Goal: Task Accomplishment & Management: Complete application form

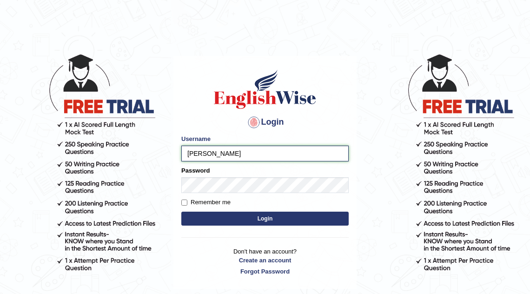
type input "mona_s"
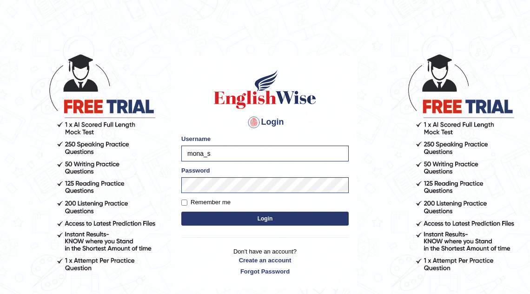
click at [252, 220] on button "Login" at bounding box center [264, 219] width 167 height 14
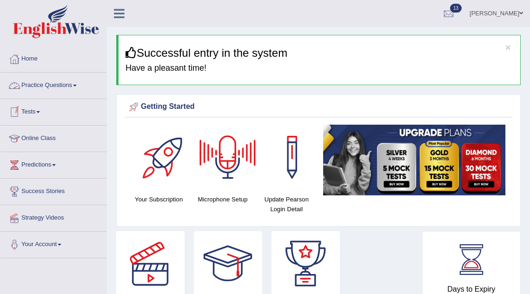
click at [63, 89] on link "Practice Questions" at bounding box center [53, 84] width 106 height 23
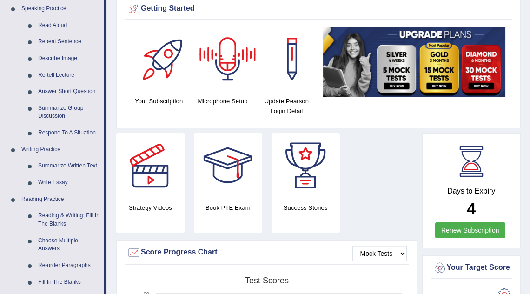
scroll to position [97, 0]
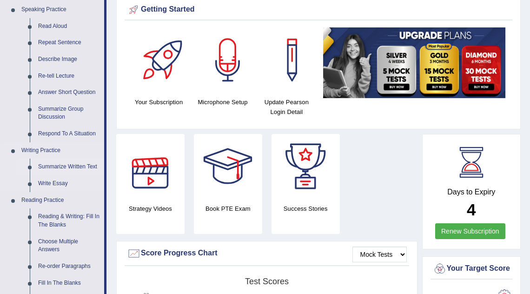
click at [55, 170] on link "Summarize Written Text" at bounding box center [69, 167] width 70 height 17
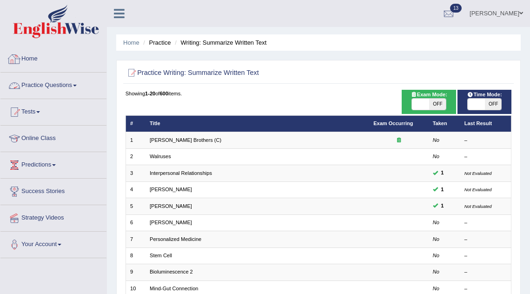
click at [68, 88] on link "Practice Questions" at bounding box center [53, 84] width 106 height 23
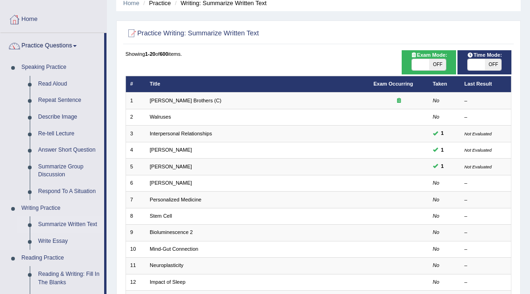
scroll to position [45, 0]
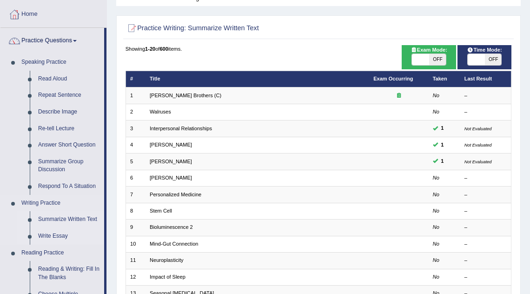
click at [53, 235] on link "Write Essay" at bounding box center [69, 236] width 70 height 17
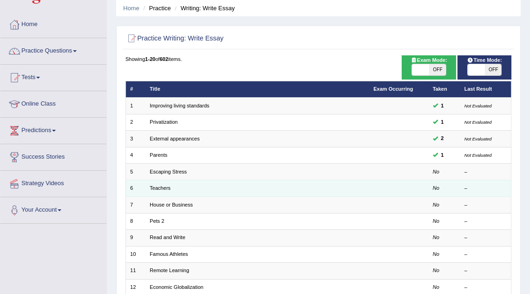
scroll to position [38, 0]
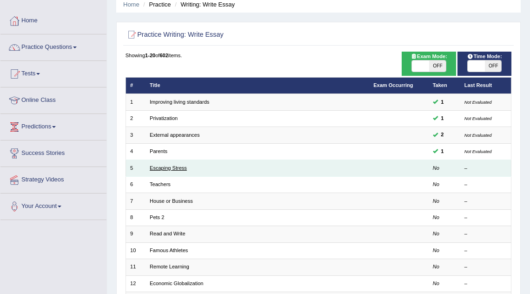
click at [181, 167] on link "Escaping Stress" at bounding box center [168, 168] width 37 height 6
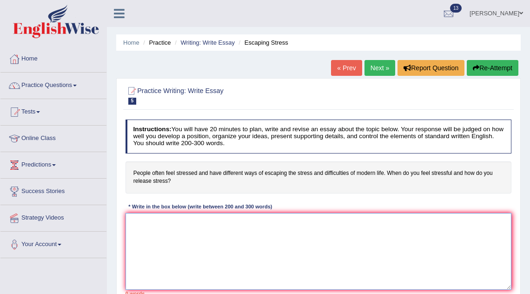
click at [195, 244] on textarea at bounding box center [319, 251] width 386 height 77
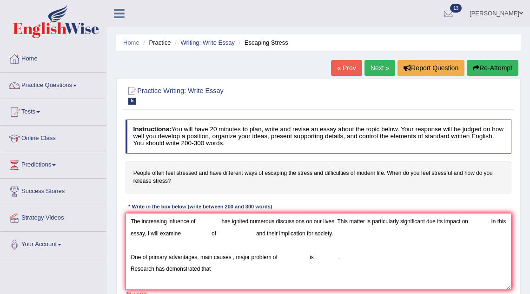
click at [348, 258] on textarea "The increasing infuence of has ignited numerous discussions on our lives. This …" at bounding box center [319, 251] width 386 height 77
click at [230, 266] on textarea "The increasing infuence of has ignited numerous discussions on our lives. This …" at bounding box center [319, 251] width 386 height 77
click at [214, 268] on textarea "The increasing infuence of has ignited numerous discussions on our lives. This …" at bounding box center [319, 251] width 386 height 77
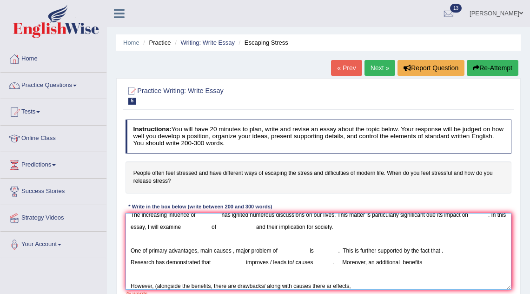
click at [332, 285] on textarea "The increasing infuence of has ignited numerous discussions on our lives. This …" at bounding box center [319, 251] width 386 height 77
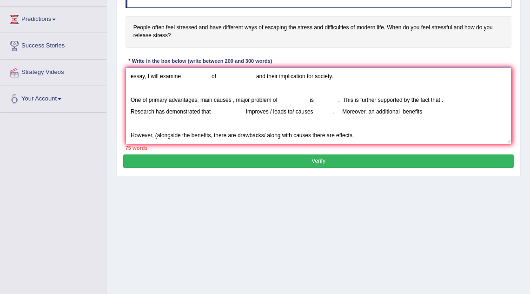
scroll to position [155, 0]
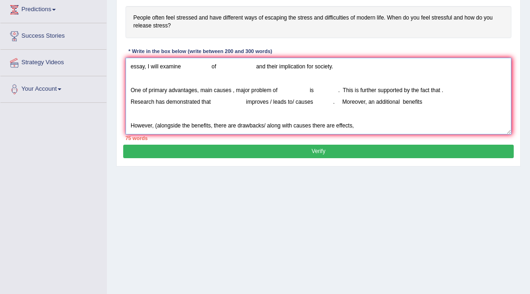
click at [361, 116] on textarea "The increasing infuence of has ignited numerous discussions on our lives. This …" at bounding box center [319, 96] width 386 height 77
click at [361, 127] on textarea "The increasing infuence of has ignited numerous discussions on our lives. This …" at bounding box center [319, 96] width 386 height 77
click at [356, 125] on textarea "The increasing infuence of has ignited numerous discussions on our lives. This …" at bounding box center [319, 96] width 386 height 77
click at [470, 126] on textarea "The increasing infuence of has ignited numerous discussions on our lives. This …" at bounding box center [319, 96] width 386 height 77
click at [465, 126] on textarea "The increasing infuence of has ignited numerous discussions on our lives. This …" at bounding box center [319, 96] width 386 height 77
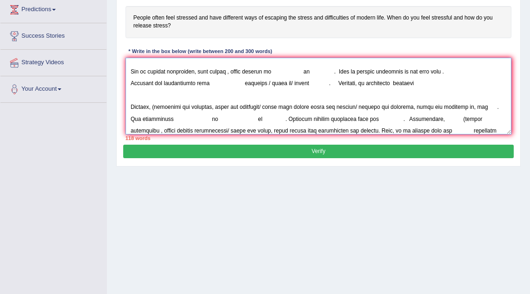
scroll to position [50, 0]
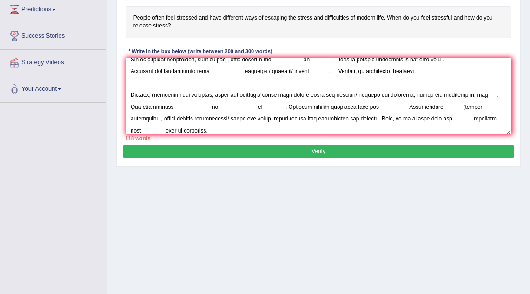
click at [357, 107] on textarea at bounding box center [319, 96] width 386 height 77
click at [189, 126] on textarea at bounding box center [319, 96] width 386 height 77
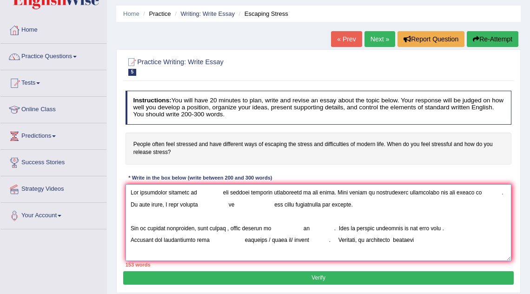
scroll to position [23, 0]
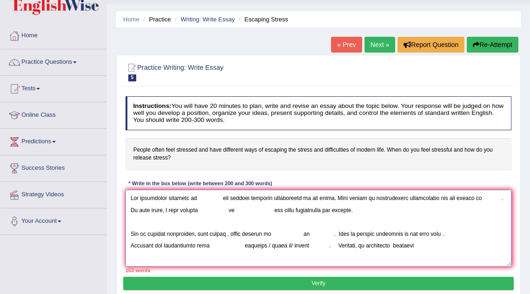
click at [197, 197] on textarea at bounding box center [319, 228] width 386 height 77
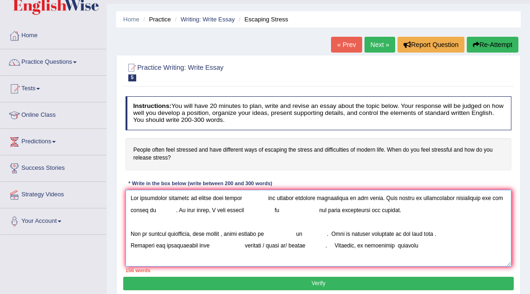
click at [266, 198] on textarea at bounding box center [319, 228] width 386 height 77
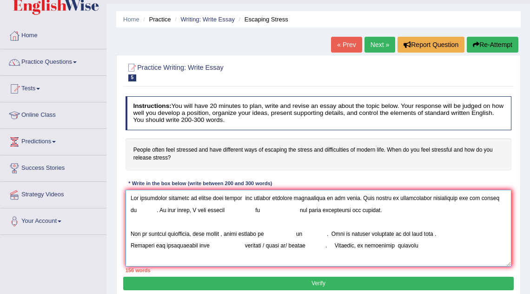
click at [498, 200] on textarea at bounding box center [319, 228] width 386 height 77
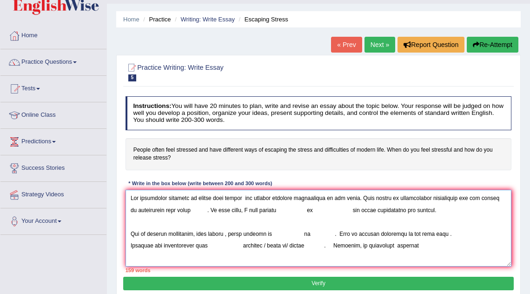
click at [199, 211] on textarea at bounding box center [319, 228] width 386 height 77
click at [253, 212] on textarea at bounding box center [319, 228] width 386 height 77
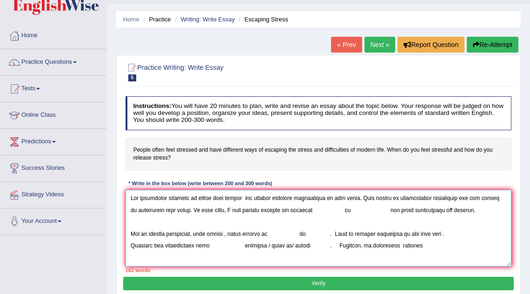
click at [338, 211] on textarea at bounding box center [319, 228] width 386 height 77
click at [313, 209] on textarea at bounding box center [319, 228] width 386 height 77
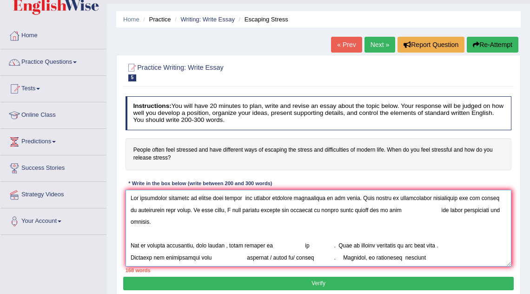
click at [427, 210] on textarea at bounding box center [319, 228] width 386 height 77
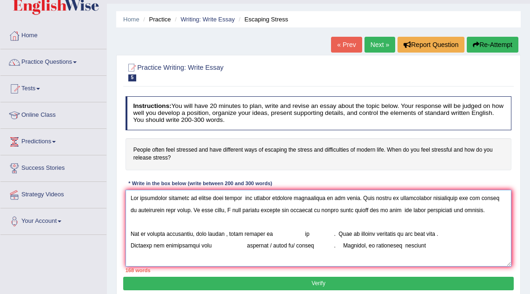
drag, startPoint x: 234, startPoint y: 233, endPoint x: 148, endPoint y: 232, distance: 86.0
click at [149, 232] on textarea at bounding box center [319, 228] width 386 height 77
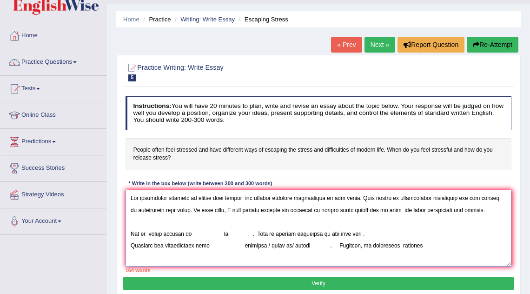
drag, startPoint x: 148, startPoint y: 232, endPoint x: 162, endPoint y: 234, distance: 13.7
click at [158, 233] on textarea at bounding box center [319, 228] width 386 height 77
click at [197, 231] on textarea at bounding box center [319, 228] width 386 height 77
click at [185, 233] on textarea at bounding box center [319, 228] width 386 height 77
click at [195, 231] on textarea at bounding box center [319, 228] width 386 height 77
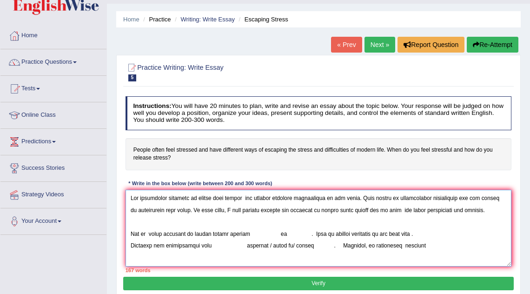
click at [280, 233] on textarea at bounding box center [319, 228] width 386 height 77
click at [255, 232] on textarea at bounding box center [319, 228] width 386 height 77
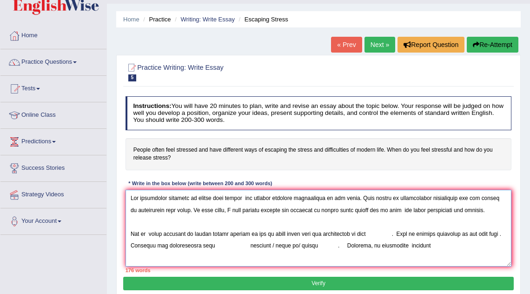
click at [405, 236] on textarea at bounding box center [319, 228] width 386 height 77
click at [484, 233] on textarea at bounding box center [319, 228] width 386 height 77
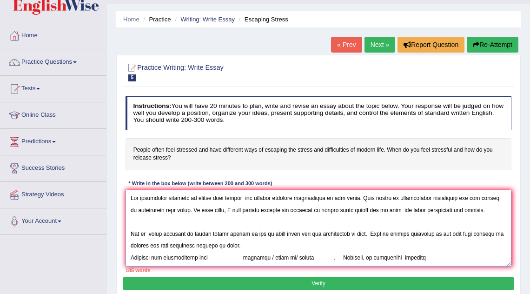
click at [132, 256] on textarea at bounding box center [319, 228] width 386 height 77
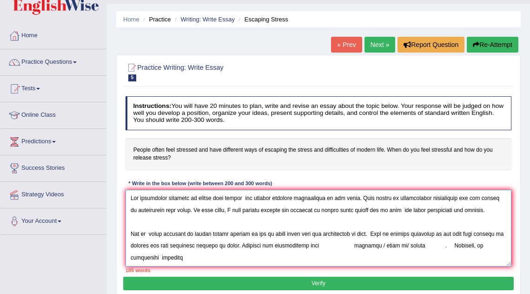
click at [342, 245] on textarea at bounding box center [319, 228] width 386 height 77
click at [342, 244] on textarea at bounding box center [319, 228] width 386 height 77
click at [382, 245] on textarea at bounding box center [319, 228] width 386 height 77
drag, startPoint x: 425, startPoint y: 245, endPoint x: 374, endPoint y: 245, distance: 51.2
click at [374, 245] on textarea at bounding box center [319, 228] width 386 height 77
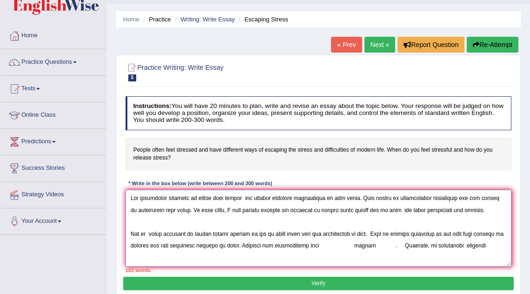
click at [395, 245] on textarea at bounding box center [319, 228] width 386 height 77
click at [347, 246] on textarea at bounding box center [319, 228] width 386 height 77
drag, startPoint x: 274, startPoint y: 232, endPoint x: 379, endPoint y: 236, distance: 104.7
click at [379, 236] on textarea at bounding box center [319, 228] width 386 height 77
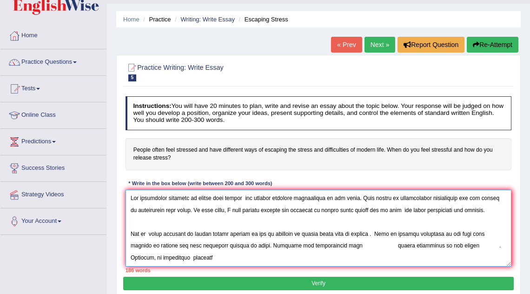
click at [475, 233] on textarea at bounding box center [319, 228] width 386 height 77
click at [496, 233] on textarea at bounding box center [319, 228] width 386 height 77
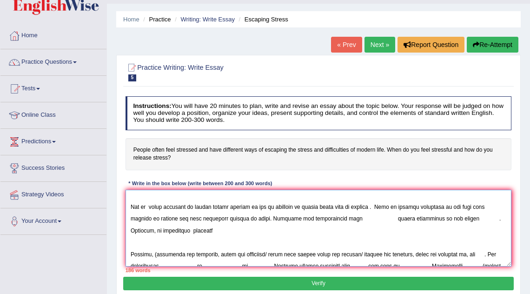
scroll to position [0, 0]
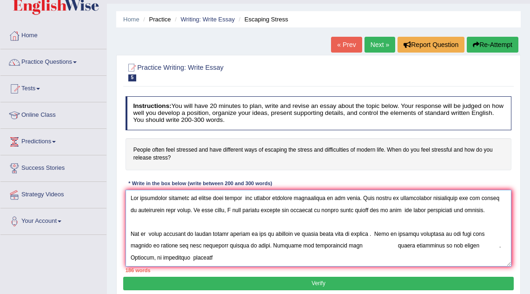
drag, startPoint x: 475, startPoint y: 233, endPoint x: 242, endPoint y: 208, distance: 233.8
click at [242, 208] on textarea at bounding box center [319, 228] width 386 height 77
click at [267, 220] on textarea at bounding box center [319, 228] width 386 height 77
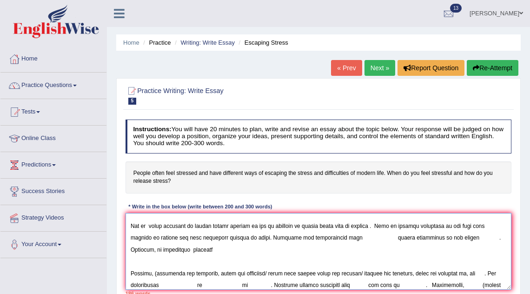
scroll to position [39, 0]
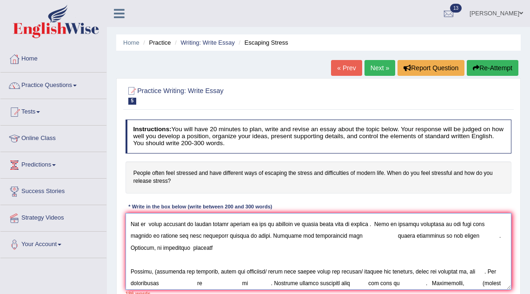
drag, startPoint x: 474, startPoint y: 224, endPoint x: 247, endPoint y: 235, distance: 227.2
click at [247, 235] on textarea at bounding box center [319, 251] width 386 height 77
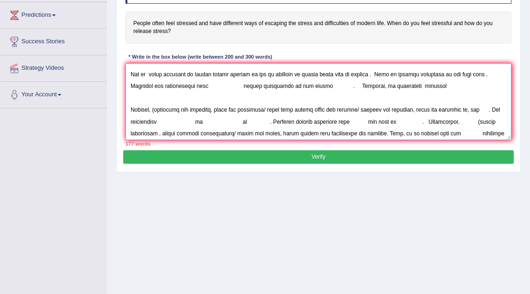
scroll to position [139, 0]
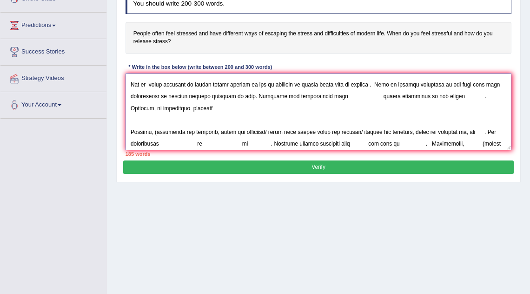
click at [326, 95] on textarea at bounding box center [319, 111] width 386 height 77
click at [389, 98] on textarea at bounding box center [319, 111] width 386 height 77
click at [436, 95] on textarea at bounding box center [319, 111] width 386 height 77
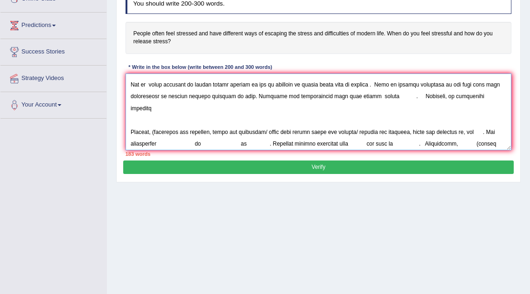
click at [358, 96] on textarea at bounding box center [319, 111] width 386 height 77
click at [375, 96] on textarea at bounding box center [319, 111] width 386 height 77
click at [480, 97] on textarea at bounding box center [319, 111] width 386 height 77
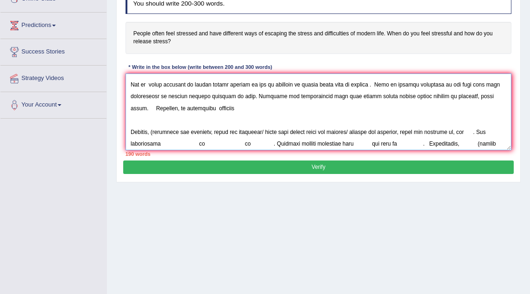
click at [213, 109] on textarea at bounding box center [319, 111] width 386 height 77
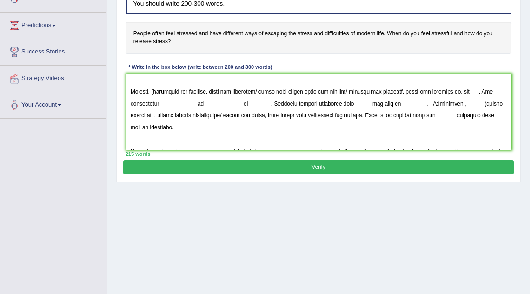
scroll to position [99, 0]
drag, startPoint x: 355, startPoint y: 88, endPoint x: 155, endPoint y: 95, distance: 200.0
click at [155, 95] on textarea at bounding box center [319, 111] width 386 height 77
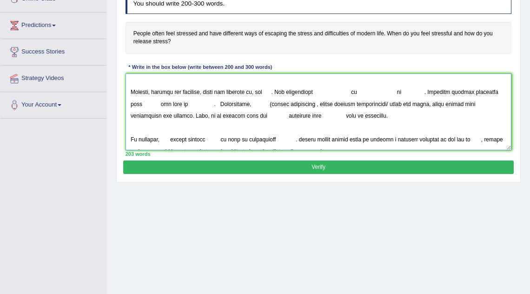
click at [259, 92] on textarea at bounding box center [319, 111] width 386 height 77
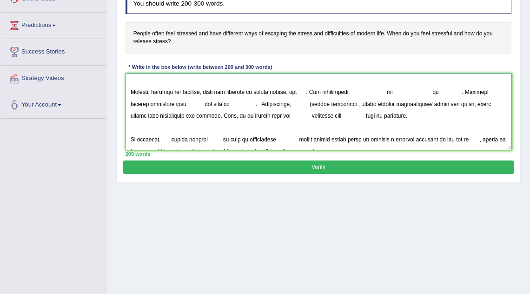
click at [306, 93] on textarea at bounding box center [319, 111] width 386 height 77
drag, startPoint x: 260, startPoint y: 93, endPoint x: 304, endPoint y: 93, distance: 43.2
click at [304, 93] on textarea at bounding box center [319, 111] width 386 height 77
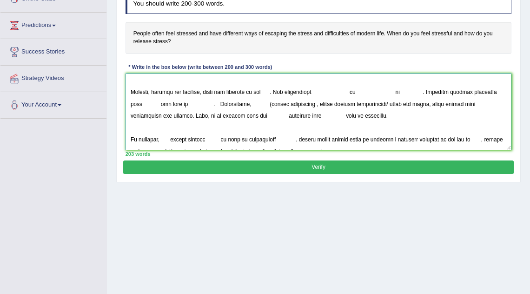
type textarea "The increasing infuence of modern life stress has ignited numerous discussions …"
click at [269, 93] on textarea at bounding box center [319, 111] width 386 height 77
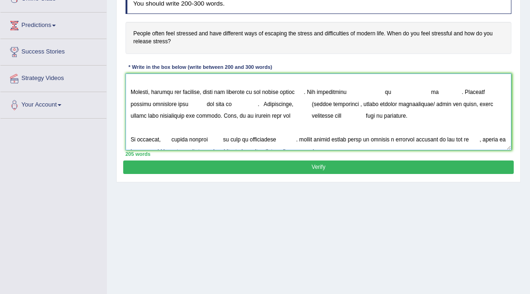
click at [314, 93] on textarea at bounding box center [319, 111] width 386 height 77
click at [312, 93] on textarea at bounding box center [319, 111] width 386 height 77
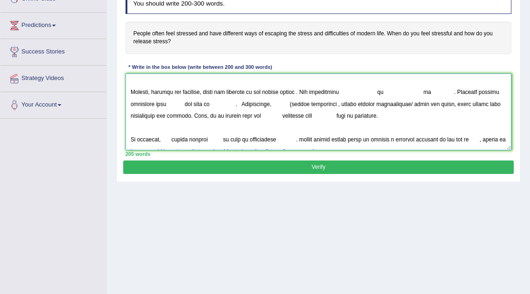
click at [306, 92] on textarea at bounding box center [319, 111] width 386 height 77
click at [345, 90] on textarea at bounding box center [319, 111] width 386 height 77
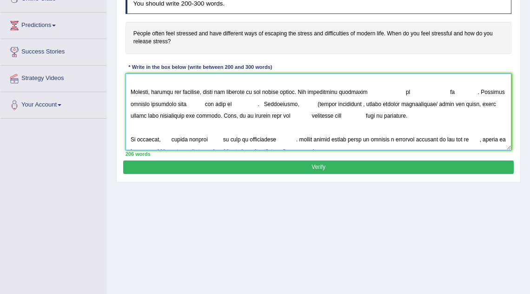
click at [406, 90] on textarea at bounding box center [319, 111] width 386 height 77
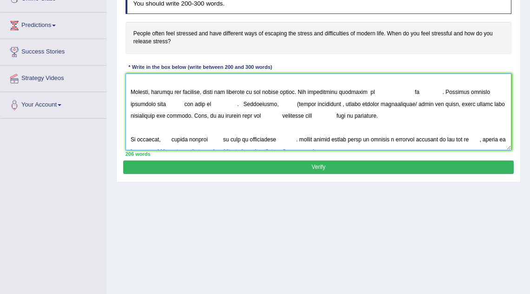
click at [378, 91] on textarea at bounding box center [319, 111] width 386 height 77
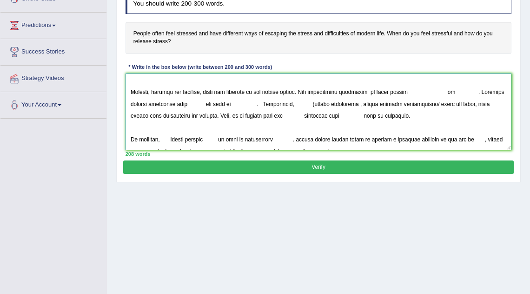
click at [445, 91] on textarea at bounding box center [319, 111] width 386 height 77
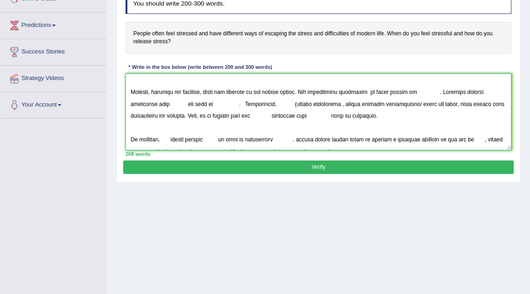
click at [414, 91] on textarea at bounding box center [319, 111] width 386 height 77
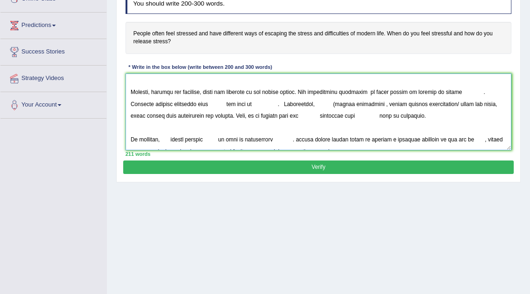
click at [476, 93] on textarea at bounding box center [319, 111] width 386 height 77
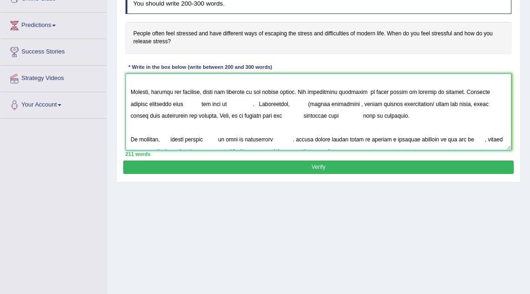
click at [185, 103] on textarea at bounding box center [319, 111] width 386 height 77
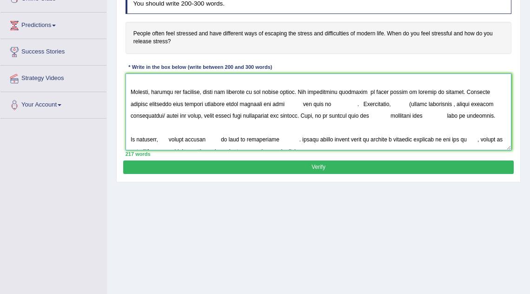
click at [304, 104] on textarea at bounding box center [319, 111] width 386 height 77
click at [321, 105] on textarea at bounding box center [319, 111] width 386 height 77
click at [290, 102] on textarea at bounding box center [319, 111] width 386 height 77
click at [319, 102] on textarea at bounding box center [319, 111] width 386 height 77
click at [288, 104] on textarea at bounding box center [319, 111] width 386 height 77
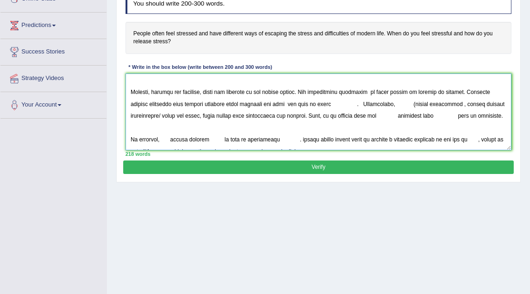
click at [286, 103] on textarea at bounding box center [319, 111] width 386 height 77
click at [337, 103] on textarea at bounding box center [319, 111] width 386 height 77
drag, startPoint x: 229, startPoint y: 104, endPoint x: 245, endPoint y: 106, distance: 15.5
click at [245, 106] on textarea at bounding box center [319, 111] width 386 height 77
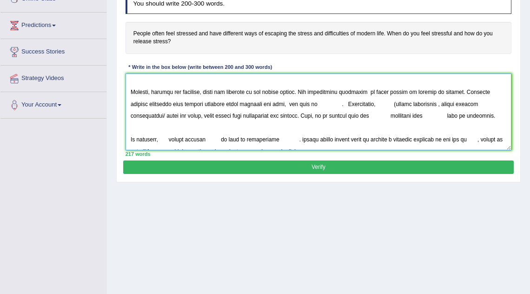
drag, startPoint x: 245, startPoint y: 106, endPoint x: 287, endPoint y: 106, distance: 42.8
click at [287, 106] on textarea at bounding box center [319, 111] width 386 height 77
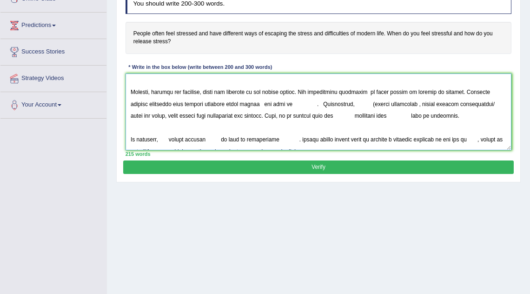
click at [265, 105] on textarea at bounding box center [319, 111] width 386 height 77
click at [292, 105] on textarea at bounding box center [319, 111] width 386 height 77
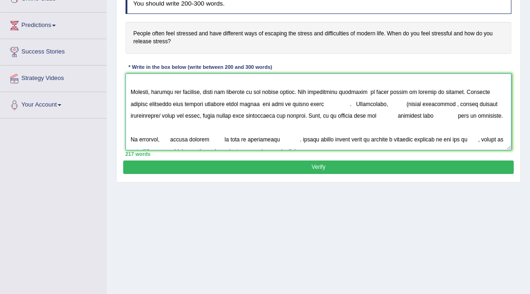
click at [347, 106] on textarea at bounding box center [319, 111] width 386 height 77
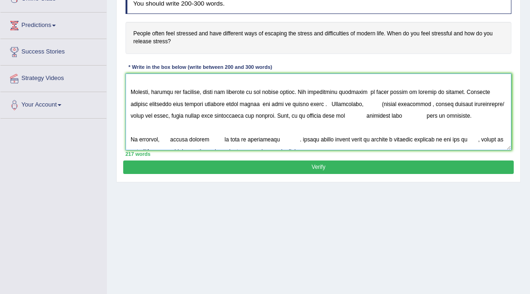
click at [325, 104] on textarea at bounding box center [319, 111] width 386 height 77
click at [331, 103] on textarea at bounding box center [319, 111] width 386 height 77
drag, startPoint x: 377, startPoint y: 104, endPoint x: 506, endPoint y: 103, distance: 129.3
click at [506, 103] on textarea at bounding box center [319, 111] width 386 height 77
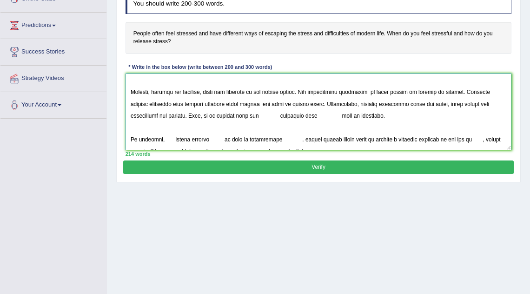
click at [443, 105] on textarea at bounding box center [319, 111] width 386 height 77
click at [253, 116] on textarea at bounding box center [319, 111] width 386 height 77
click at [312, 116] on textarea at bounding box center [319, 111] width 386 height 77
click at [318, 113] on textarea at bounding box center [319, 111] width 386 height 77
click at [369, 117] on textarea at bounding box center [319, 111] width 386 height 77
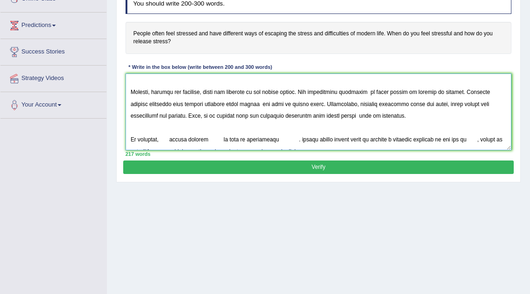
scroll to position [111, 0]
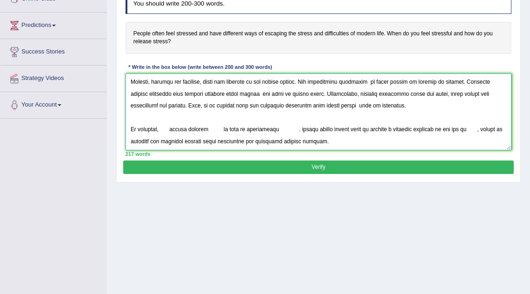
click at [161, 130] on textarea at bounding box center [319, 111] width 386 height 77
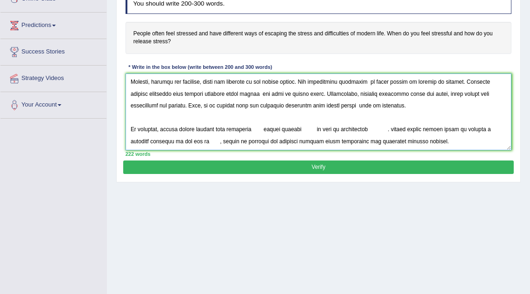
click at [260, 129] on textarea at bounding box center [319, 111] width 386 height 77
click at [284, 129] on textarea at bounding box center [319, 111] width 386 height 77
click at [328, 130] on textarea at bounding box center [319, 111] width 386 height 77
click at [364, 128] on textarea at bounding box center [319, 111] width 386 height 77
click at [406, 130] on textarea at bounding box center [319, 111] width 386 height 77
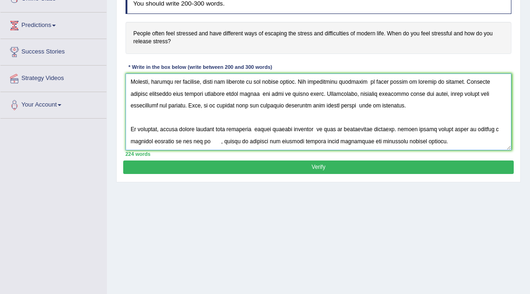
click at [388, 127] on textarea at bounding box center [319, 111] width 386 height 77
click at [435, 130] on textarea at bounding box center [319, 111] width 386 height 77
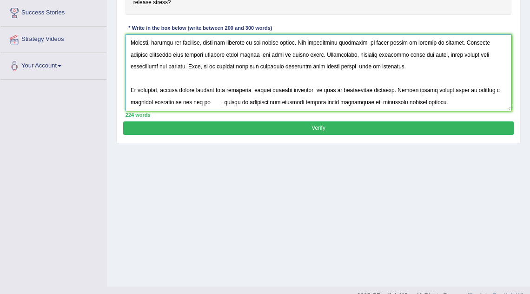
scroll to position [180, 0]
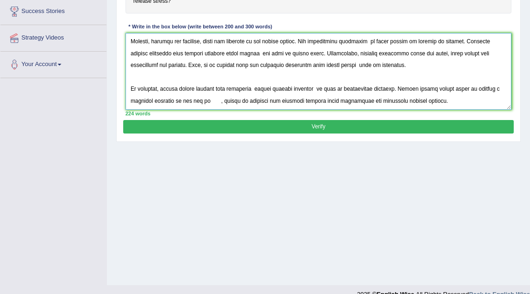
click at [186, 100] on textarea at bounding box center [319, 71] width 386 height 77
click at [231, 101] on textarea at bounding box center [319, 71] width 386 height 77
click at [227, 101] on textarea at bounding box center [319, 71] width 386 height 77
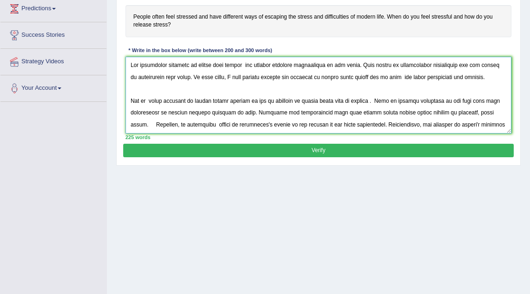
scroll to position [148, 0]
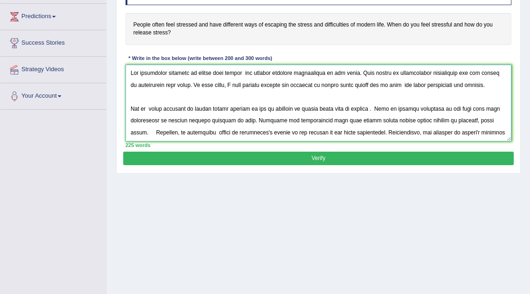
click at [380, 84] on textarea at bounding box center [319, 103] width 386 height 77
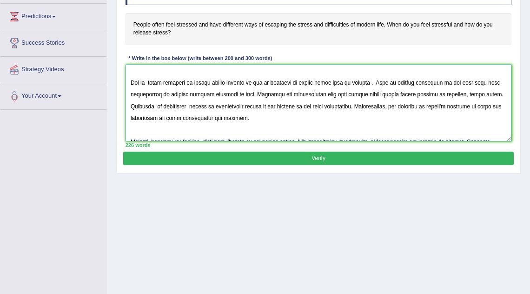
scroll to position [32, 0]
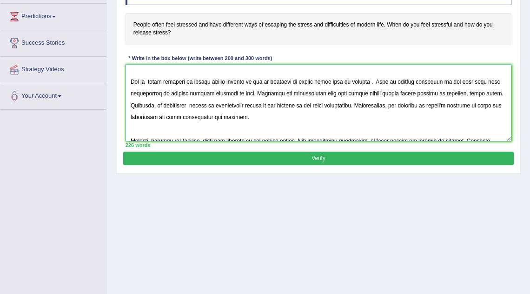
click at [225, 94] on textarea at bounding box center [319, 103] width 386 height 77
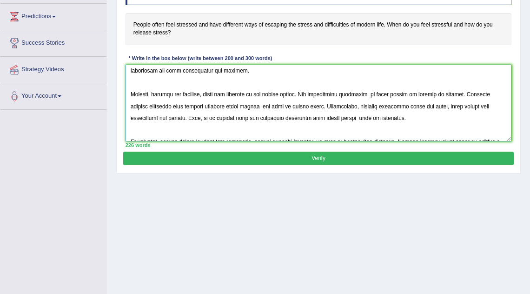
scroll to position [87, 0]
click at [264, 106] on textarea at bounding box center [319, 103] width 386 height 77
click at [308, 106] on textarea at bounding box center [319, 103] width 386 height 77
click at [262, 106] on textarea at bounding box center [319, 103] width 386 height 77
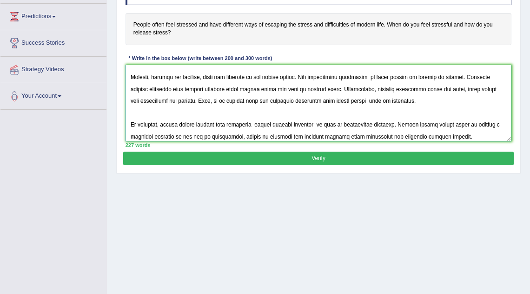
scroll to position [111, 0]
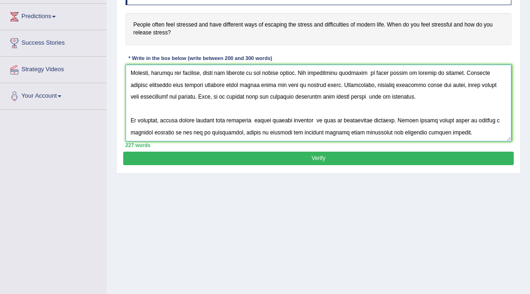
type textarea "The increasing infuence of modern life stress has ignited numerous discussions …"
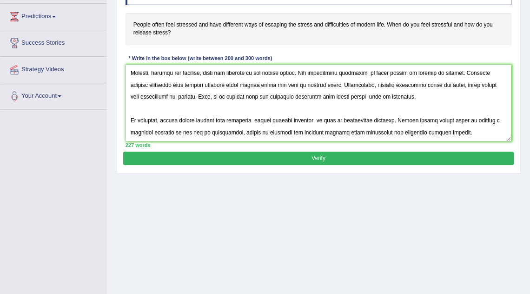
click at [370, 162] on button "Verify" at bounding box center [318, 158] width 390 height 13
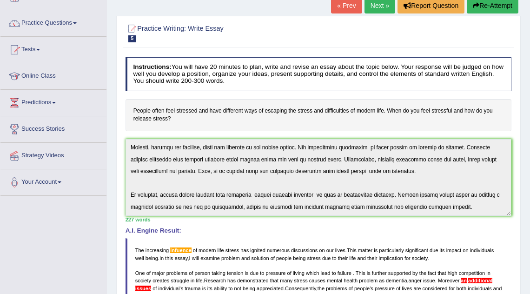
scroll to position [0, 0]
